Goal: Task Accomplishment & Management: Manage account settings

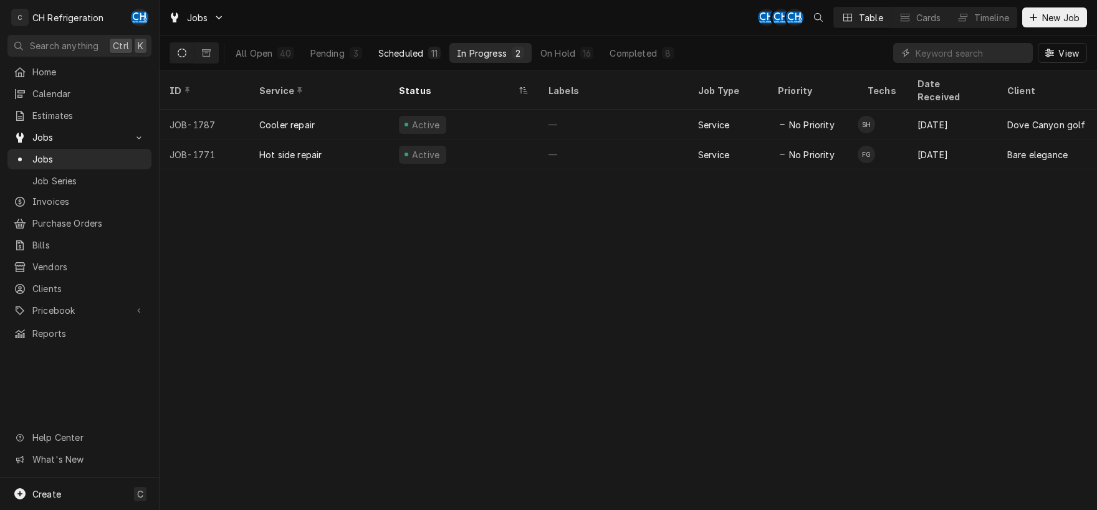
click at [391, 53] on div "Scheduled" at bounding box center [400, 53] width 45 height 13
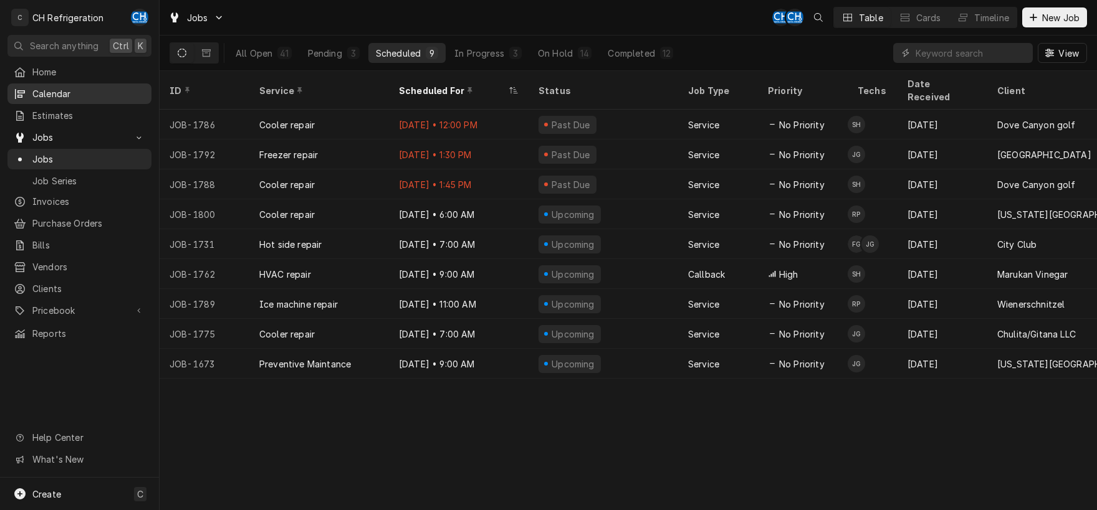
click at [65, 88] on span "Calendar" at bounding box center [88, 93] width 113 height 13
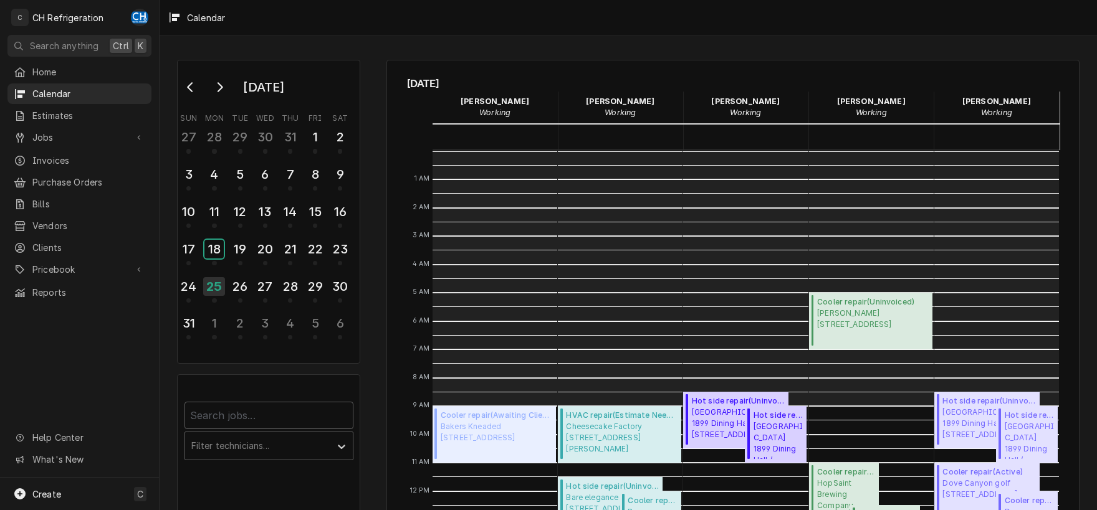
click at [209, 240] on div "18" at bounding box center [213, 249] width 19 height 19
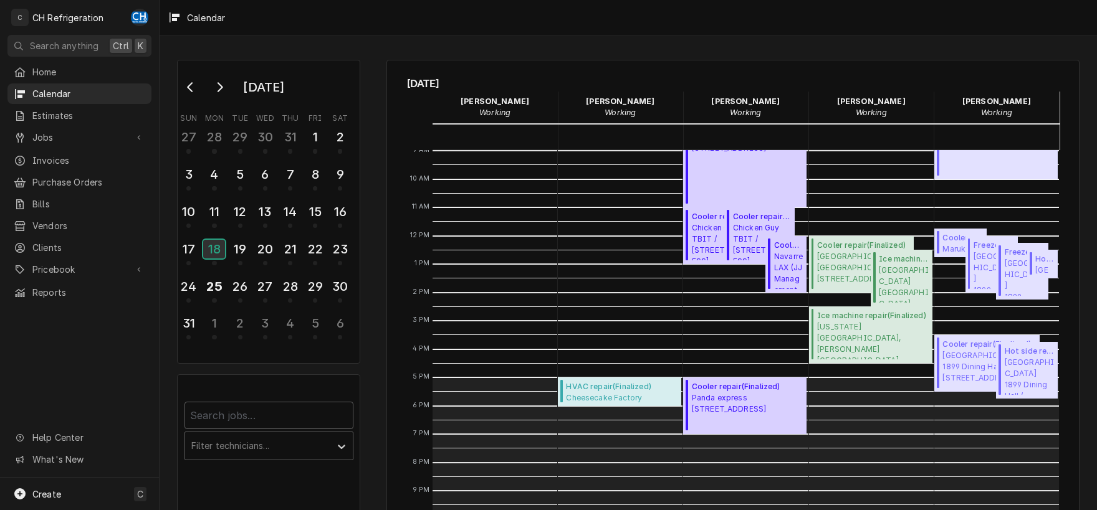
scroll to position [191, 0]
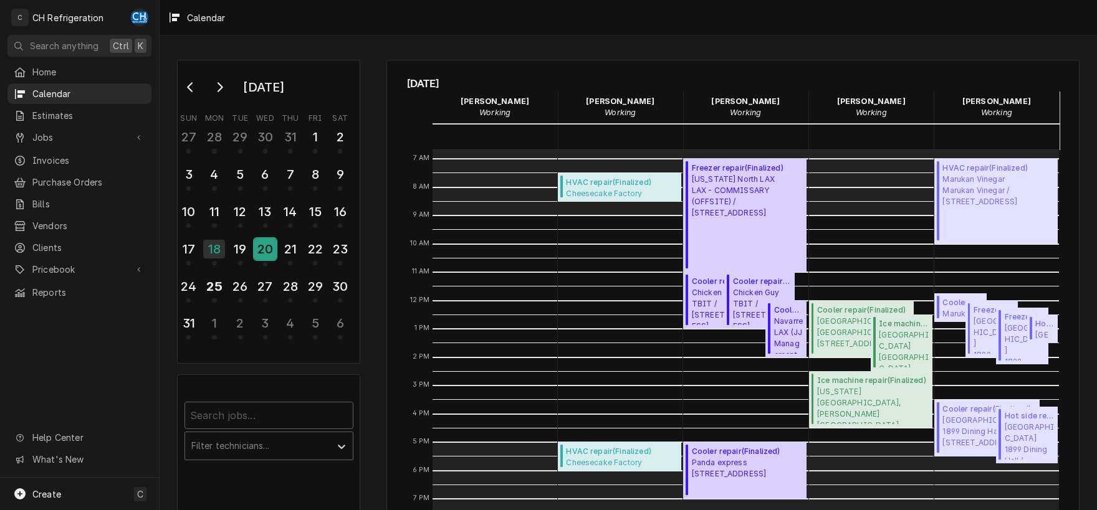
click at [269, 245] on div "20" at bounding box center [265, 249] width 22 height 21
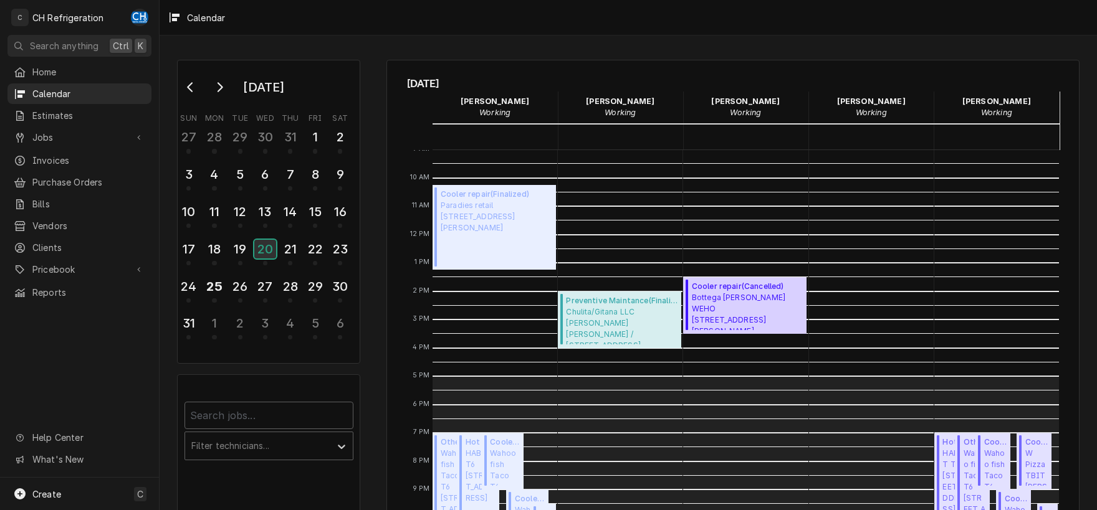
scroll to position [260, 0]
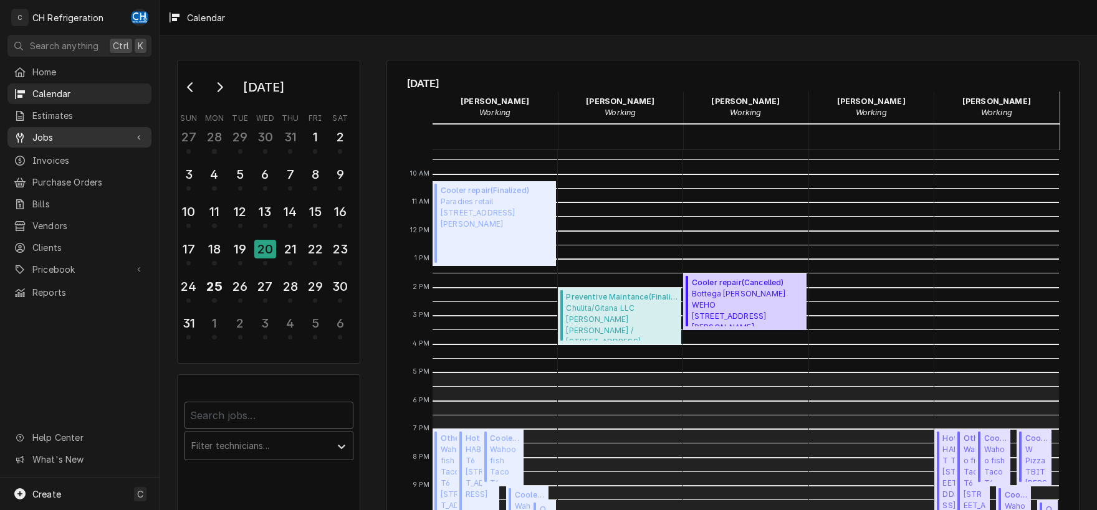
click at [57, 131] on span "Jobs" at bounding box center [79, 137] width 94 height 13
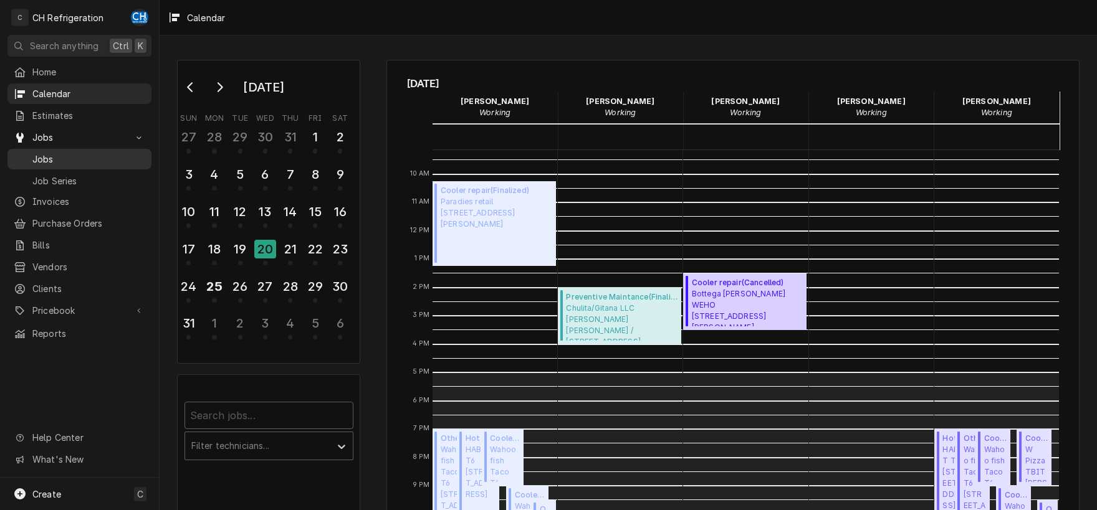
click at [49, 153] on span "Jobs" at bounding box center [88, 159] width 113 height 13
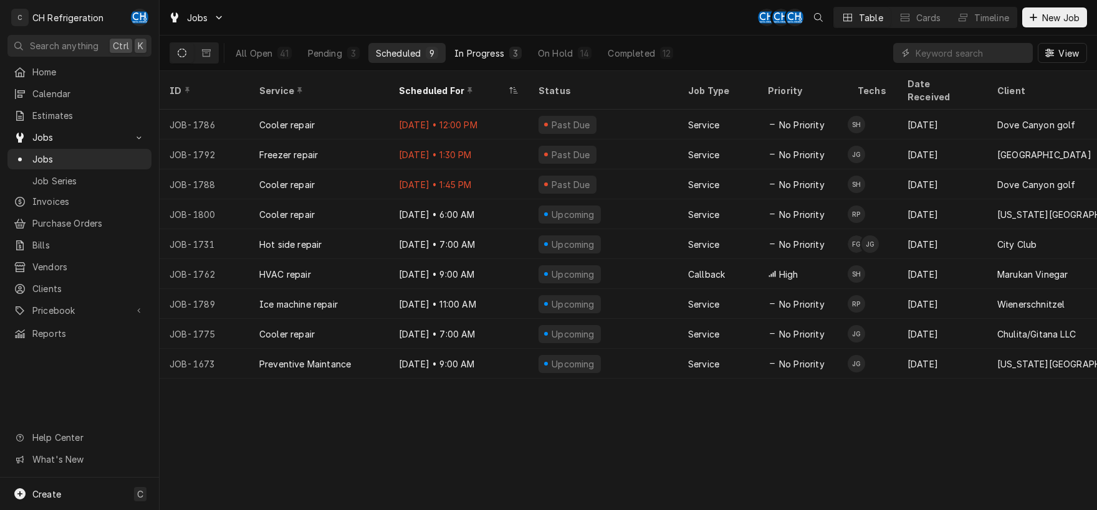
click at [488, 60] on button "In Progress 3" at bounding box center [488, 53] width 82 height 20
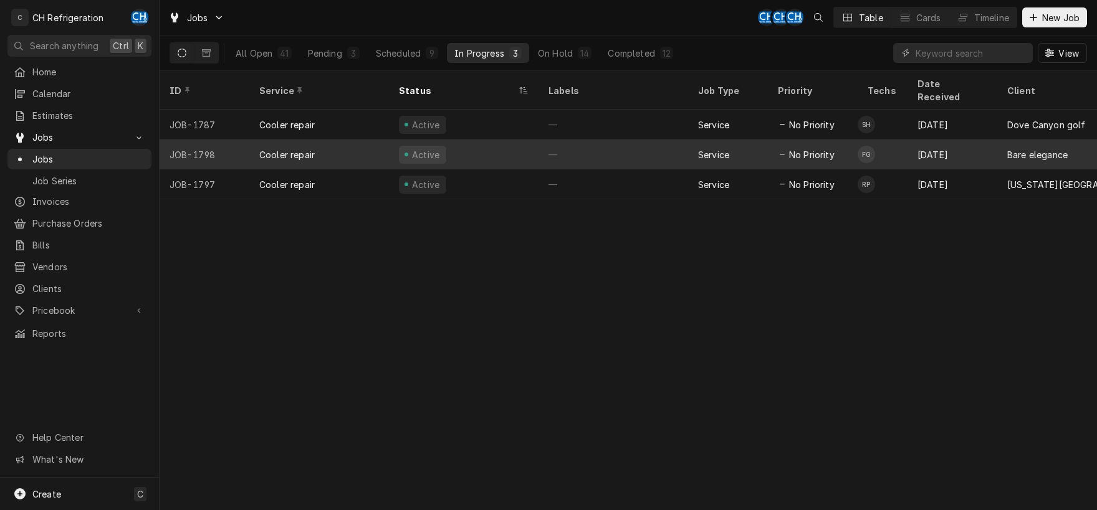
click at [640, 143] on div "—" at bounding box center [613, 155] width 150 height 30
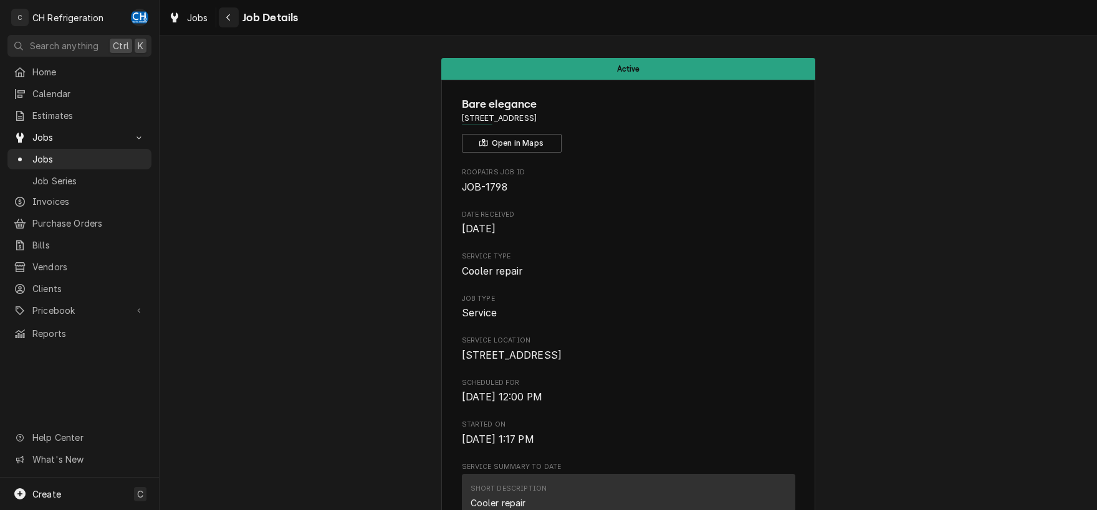
click at [226, 18] on icon "Navigate back" at bounding box center [229, 17] width 6 height 9
